Goal: Navigation & Orientation: Find specific page/section

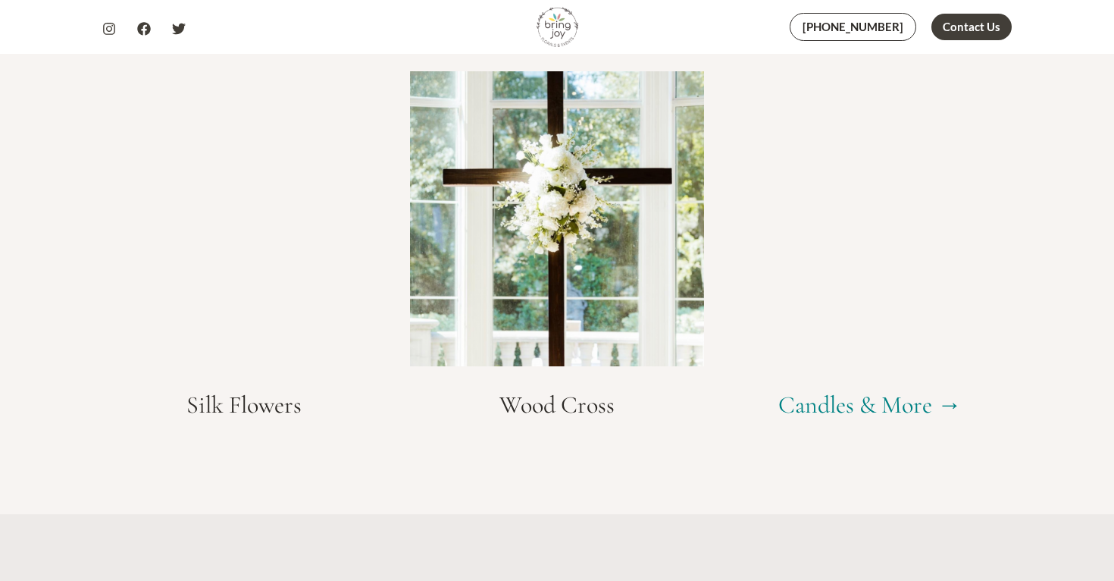
scroll to position [3006, 0]
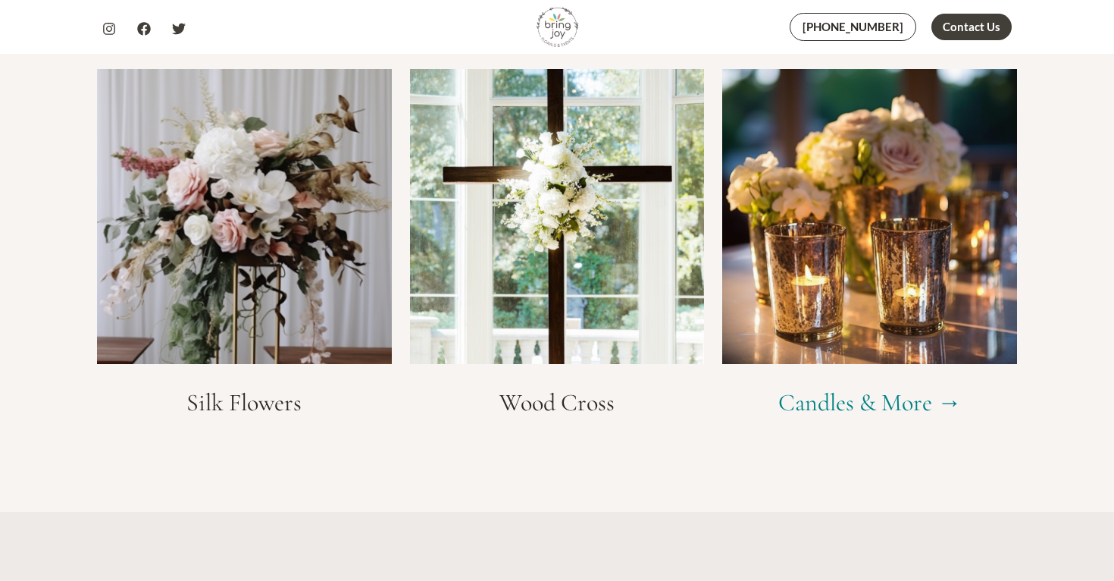
click at [238, 404] on h3 "Silk Flowers" at bounding box center [244, 402] width 295 height 29
click at [258, 292] on img at bounding box center [244, 216] width 295 height 295
click at [953, 399] on link "Candles & More →" at bounding box center [869, 402] width 183 height 30
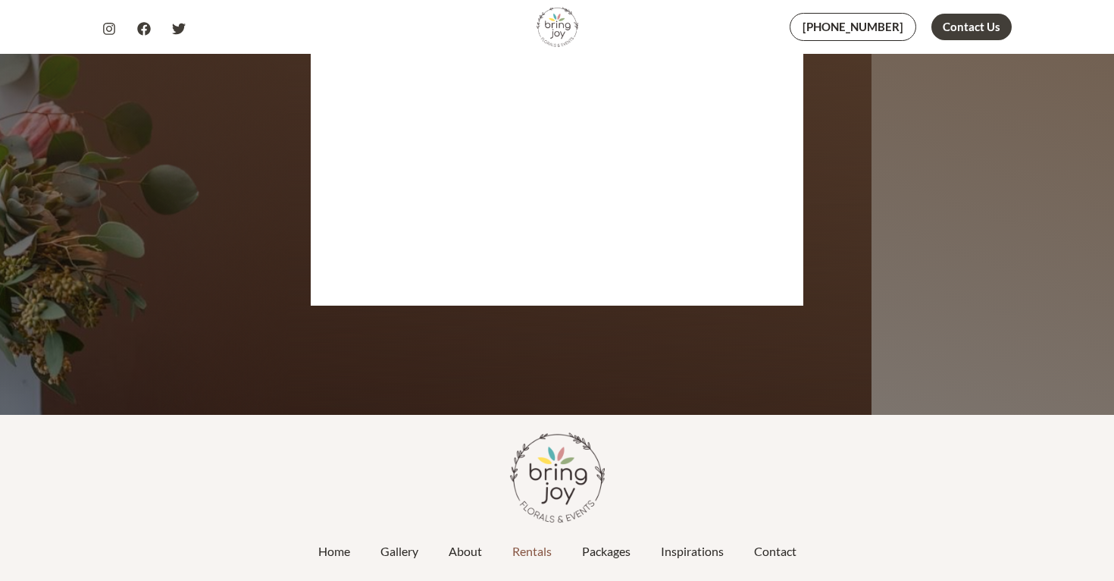
scroll to position [3058, 0]
